Goal: Contribute content: Add original content to the website for others to see

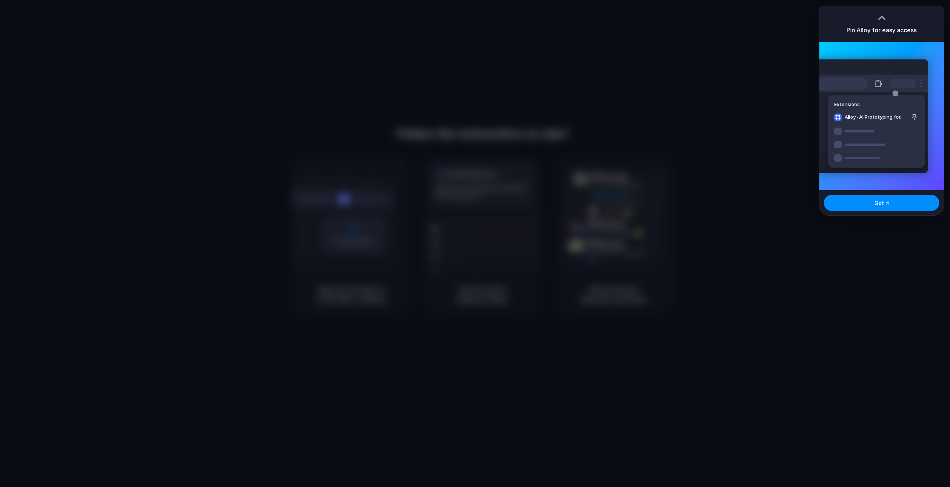
click at [907, 16] on div "Pin Alloy for easy access" at bounding box center [882, 24] width 124 height 36
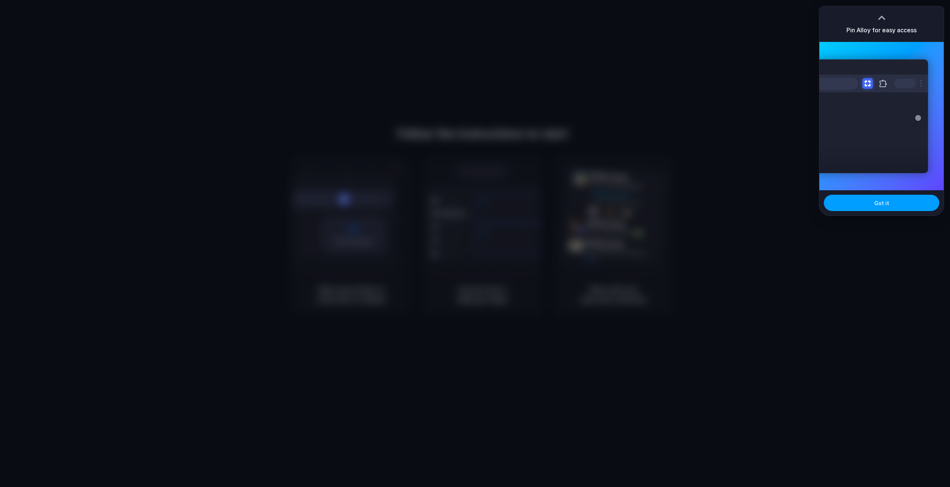
click at [873, 209] on button "Got it" at bounding box center [881, 203] width 115 height 16
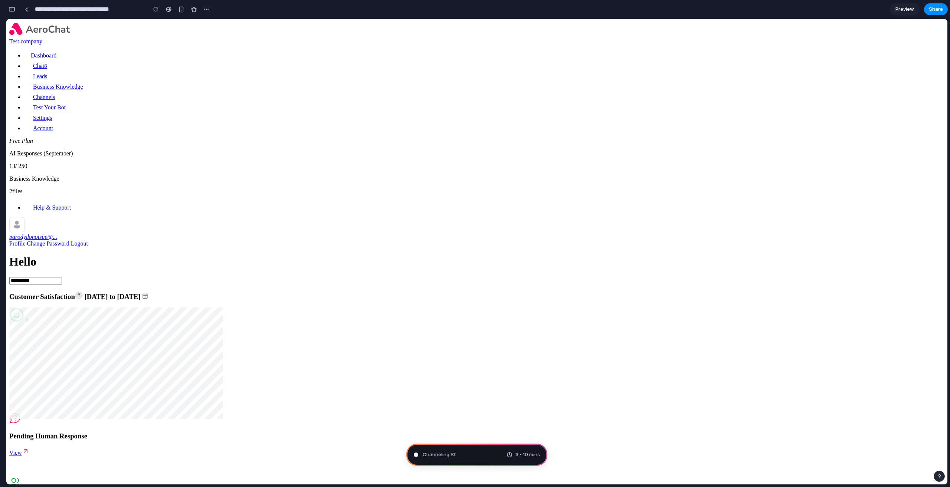
type input "**********"
